Goal: Task Accomplishment & Management: Use online tool/utility

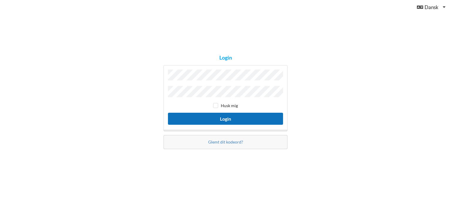
click at [220, 117] on button "Login" at bounding box center [225, 119] width 115 height 12
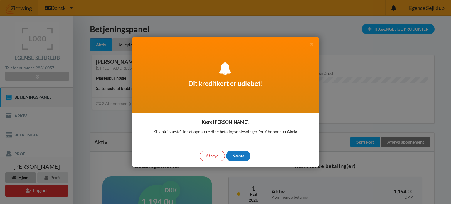
click at [244, 154] on div "Næste" at bounding box center [238, 156] width 24 height 11
